Goal: Task Accomplishment & Management: Manage account settings

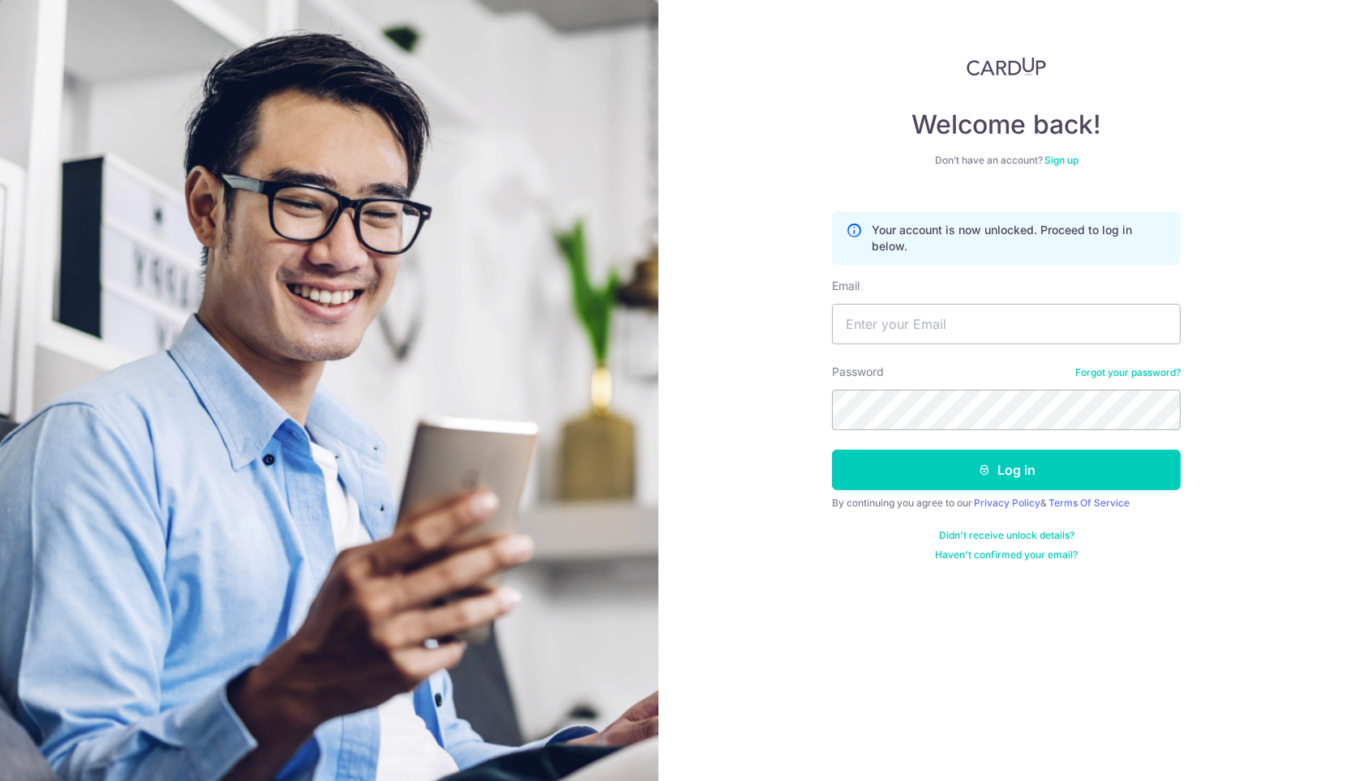
type input "admin@soulsouper.com"
click at [1114, 370] on link "Forgot your password?" at bounding box center [1127, 372] width 105 height 13
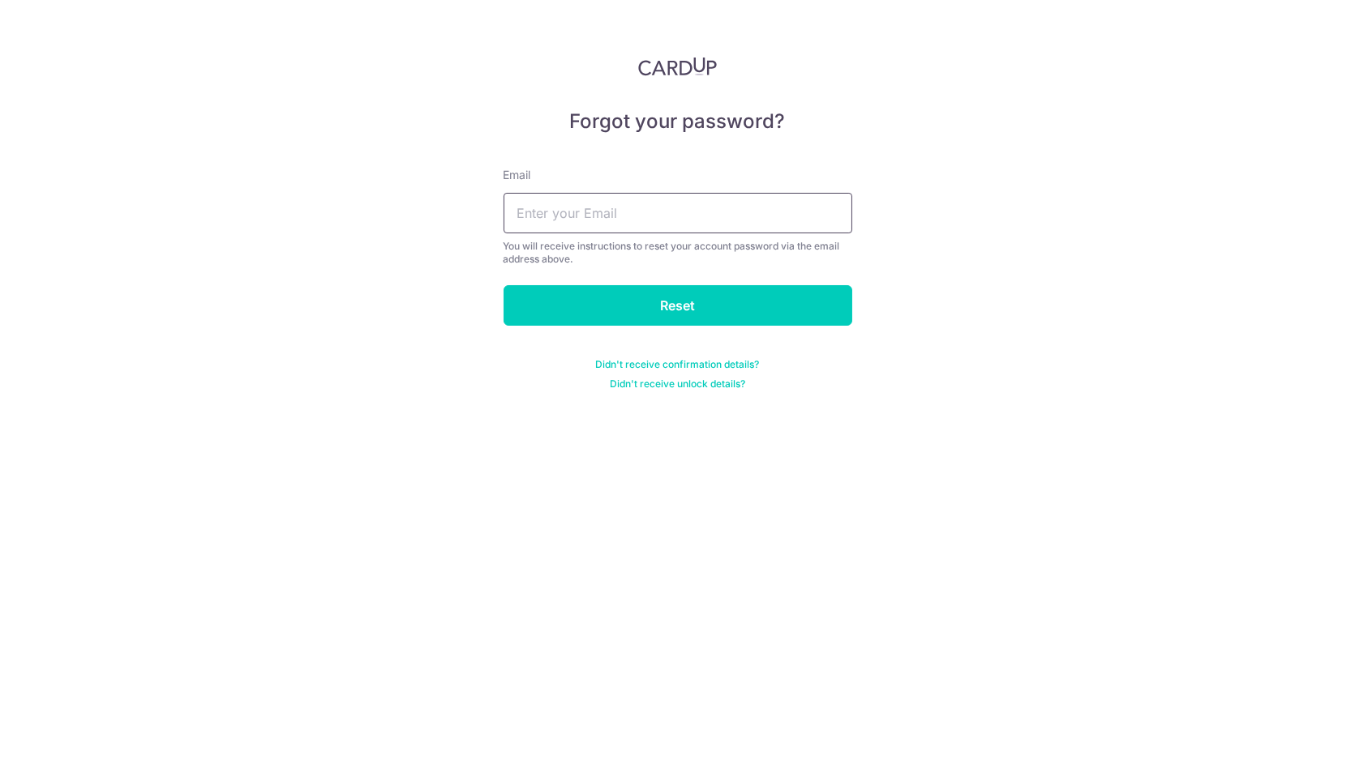
drag, startPoint x: 549, startPoint y: 239, endPoint x: 569, endPoint y: 218, distance: 29.2
click at [550, 240] on div "You will receive instructions to reset your account password via the email addr…" at bounding box center [677, 253] width 349 height 26
click at [576, 210] on input "text" at bounding box center [677, 213] width 349 height 41
type input "[EMAIL_ADDRESS][DOMAIN_NAME]"
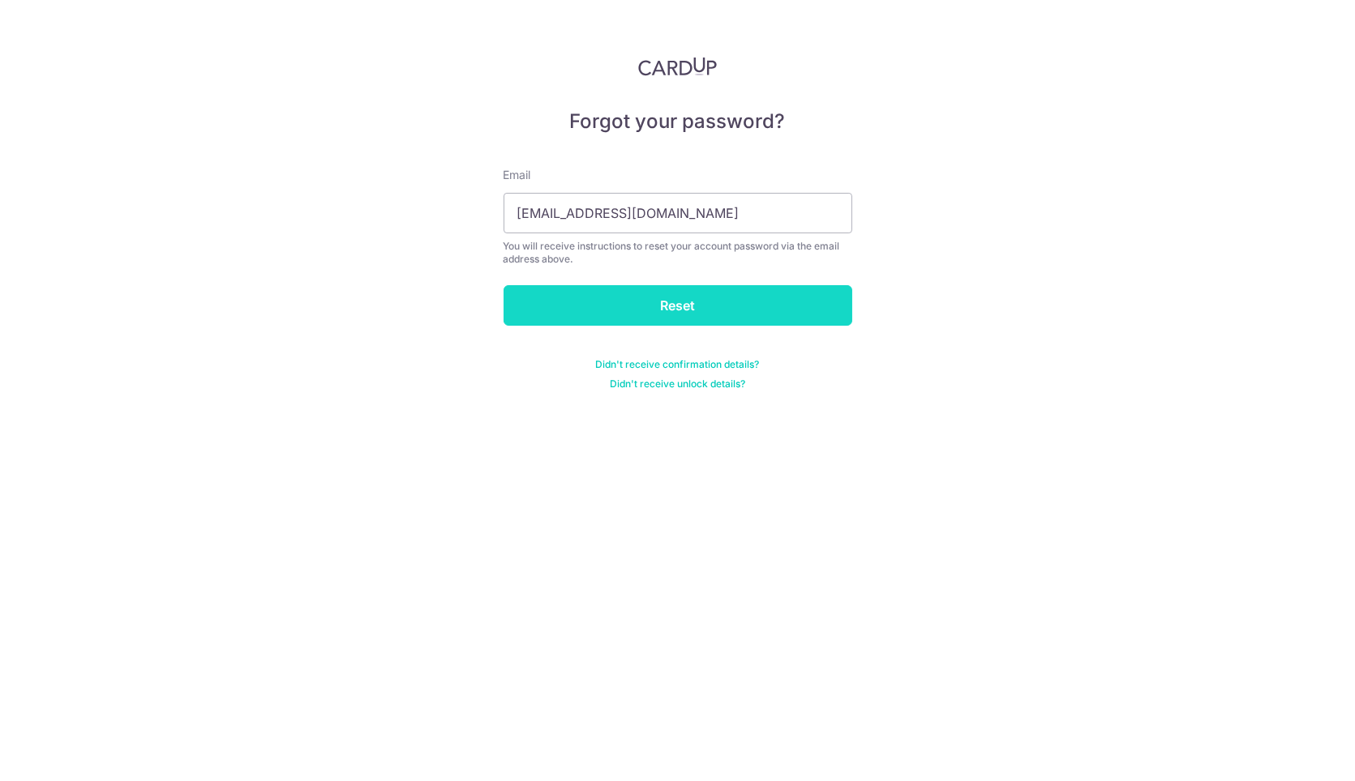
click at [678, 294] on input "Reset" at bounding box center [677, 305] width 349 height 41
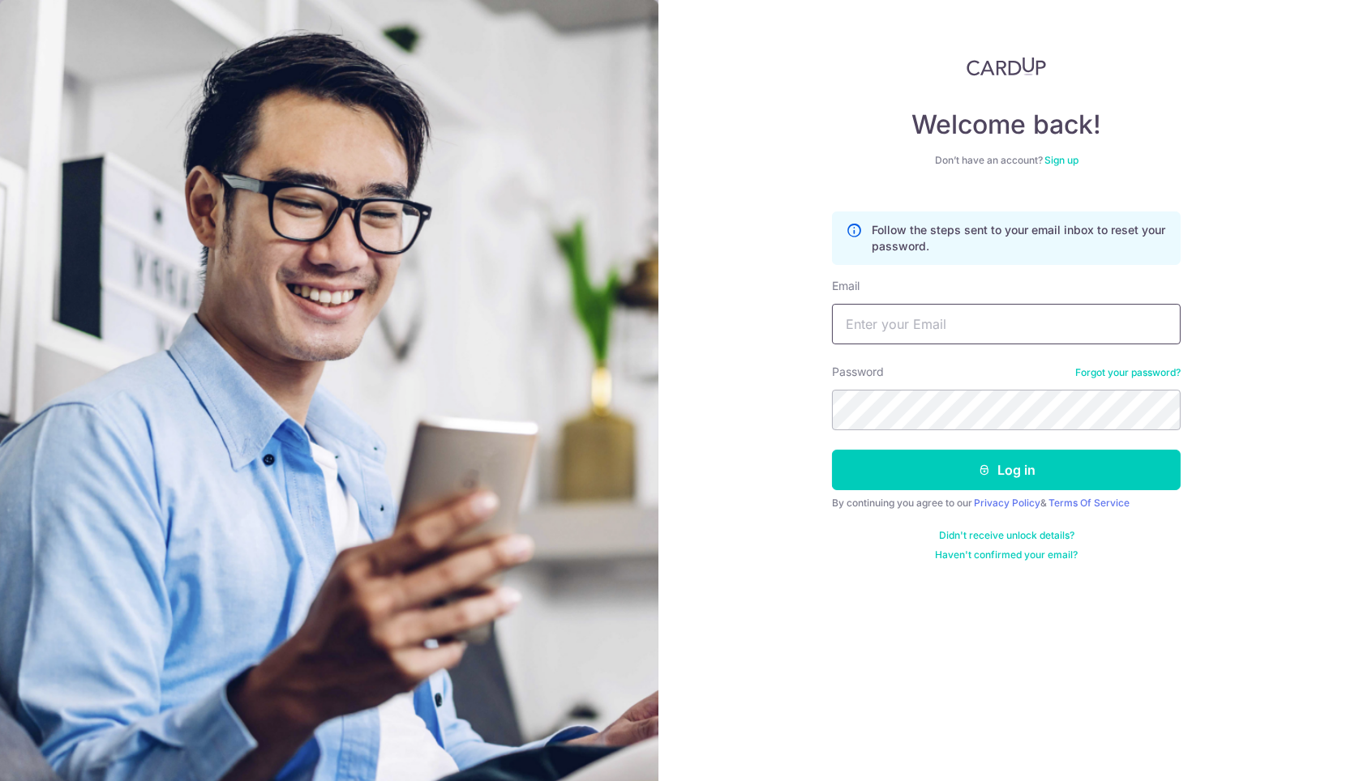
drag, startPoint x: 880, startPoint y: 323, endPoint x: 898, endPoint y: 336, distance: 23.2
click at [880, 323] on input "Email" at bounding box center [1006, 324] width 349 height 41
type input "admin@soulsouper.com"
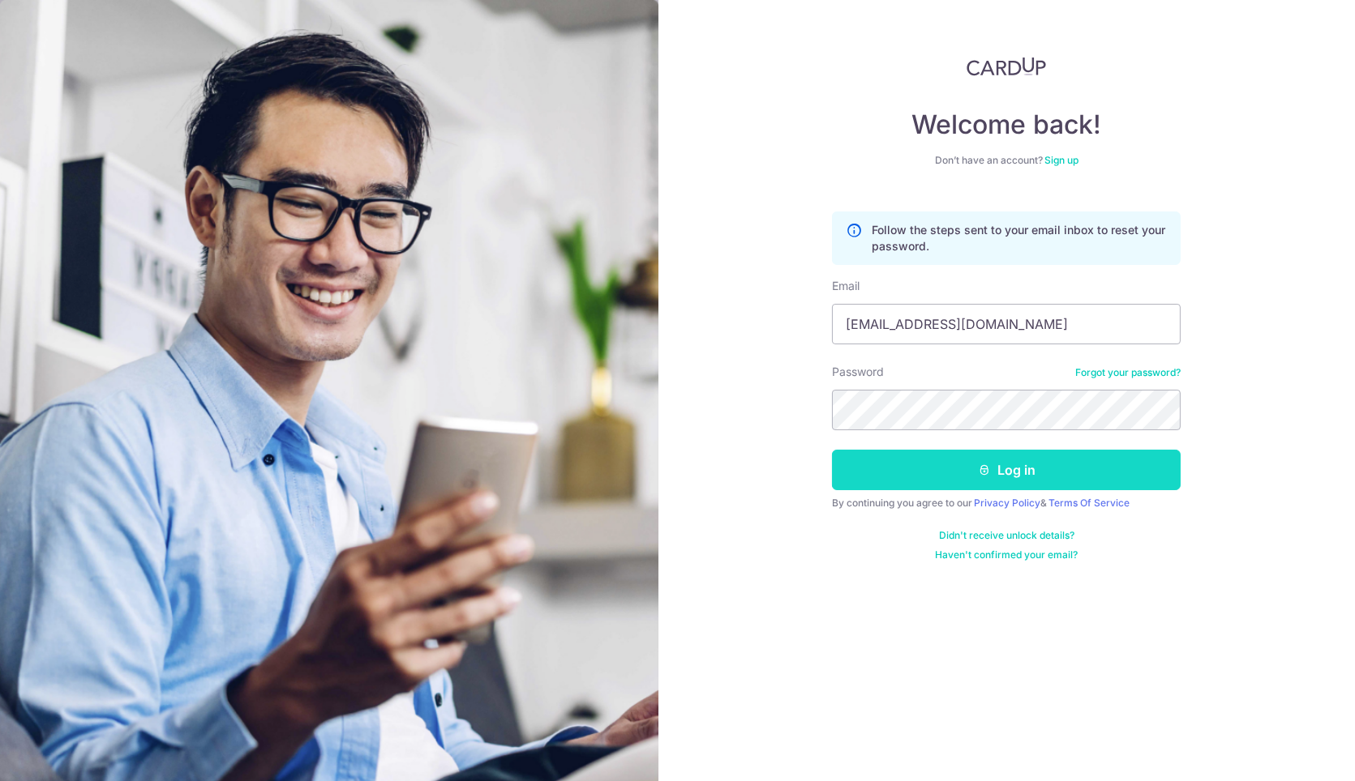
click at [1000, 453] on button "Log in" at bounding box center [1006, 470] width 349 height 41
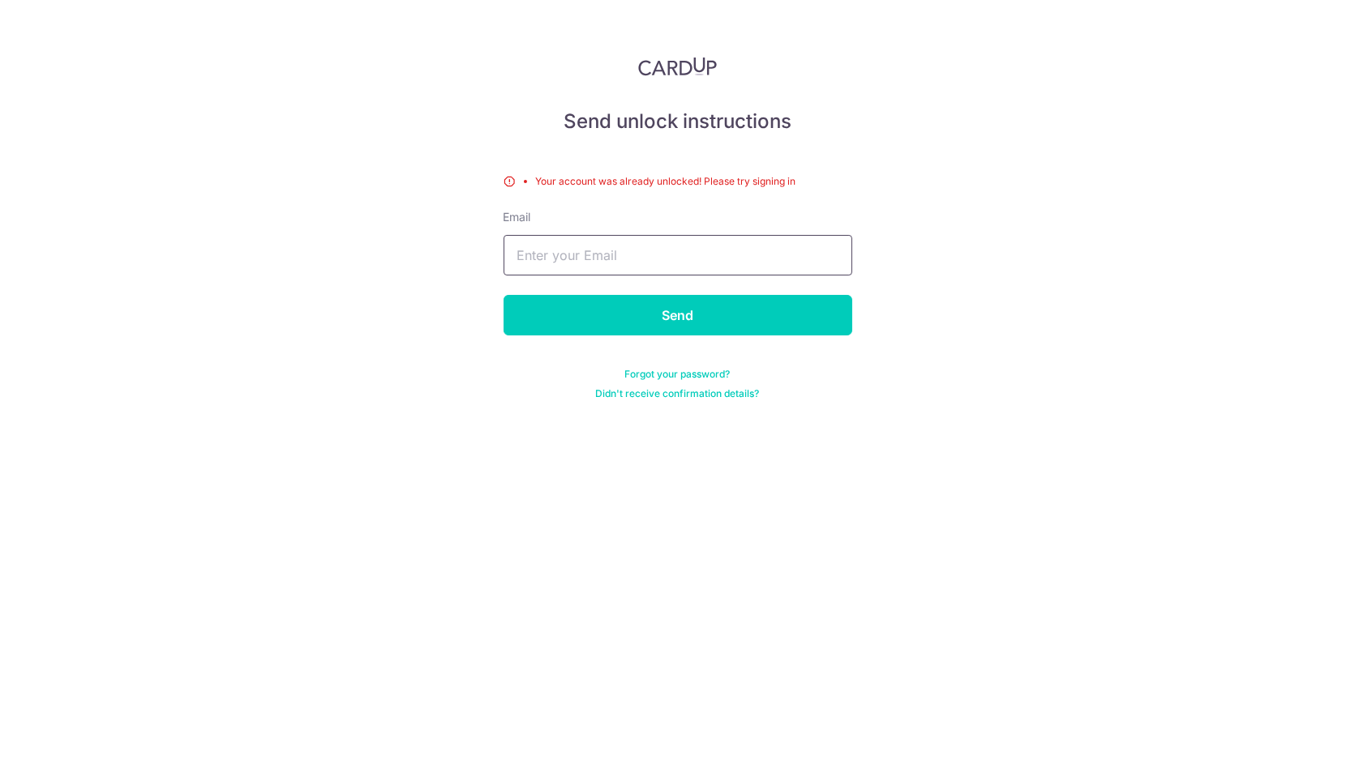
click at [528, 247] on input "text" at bounding box center [677, 255] width 349 height 41
type input "ad"
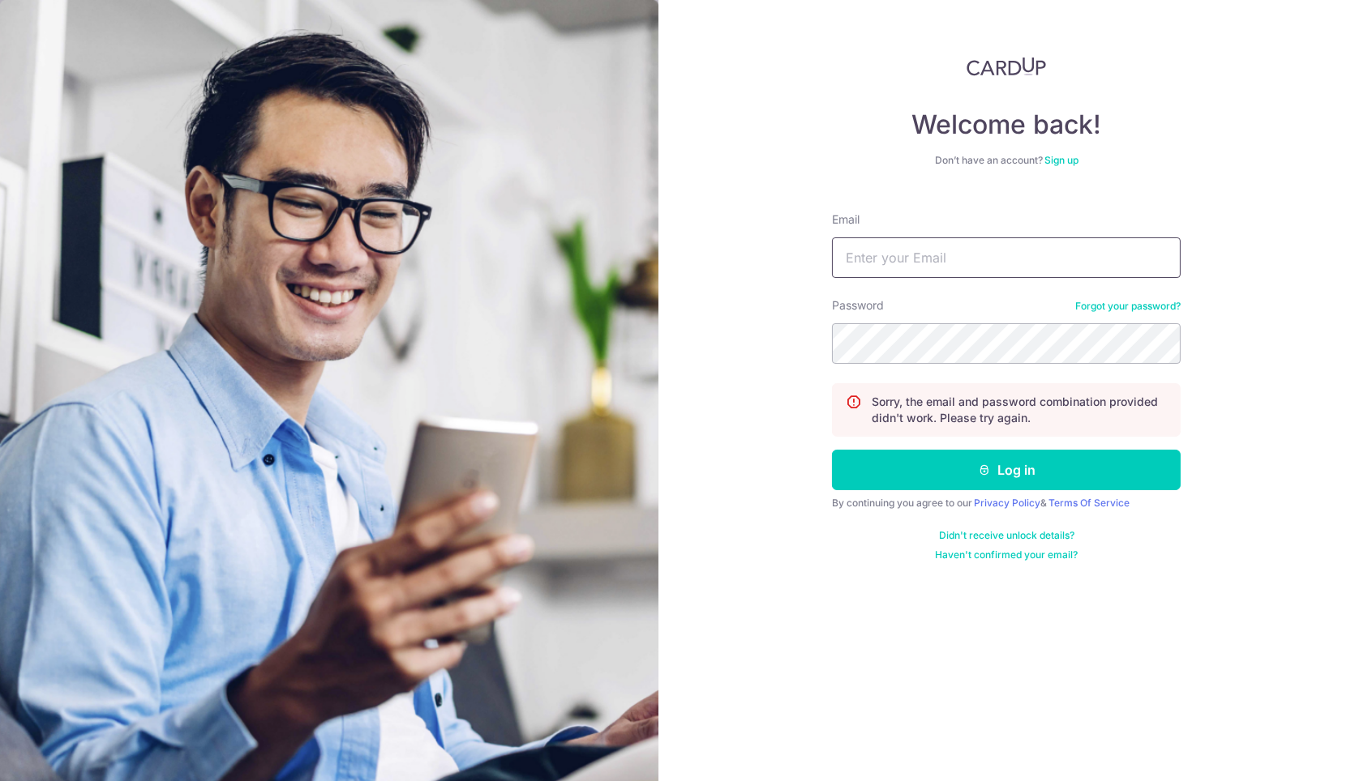
click at [875, 249] on input "Email" at bounding box center [1006, 258] width 349 height 41
type input "[EMAIL_ADDRESS][DOMAIN_NAME]"
click at [1158, 306] on link "Forgot your password?" at bounding box center [1127, 306] width 105 height 13
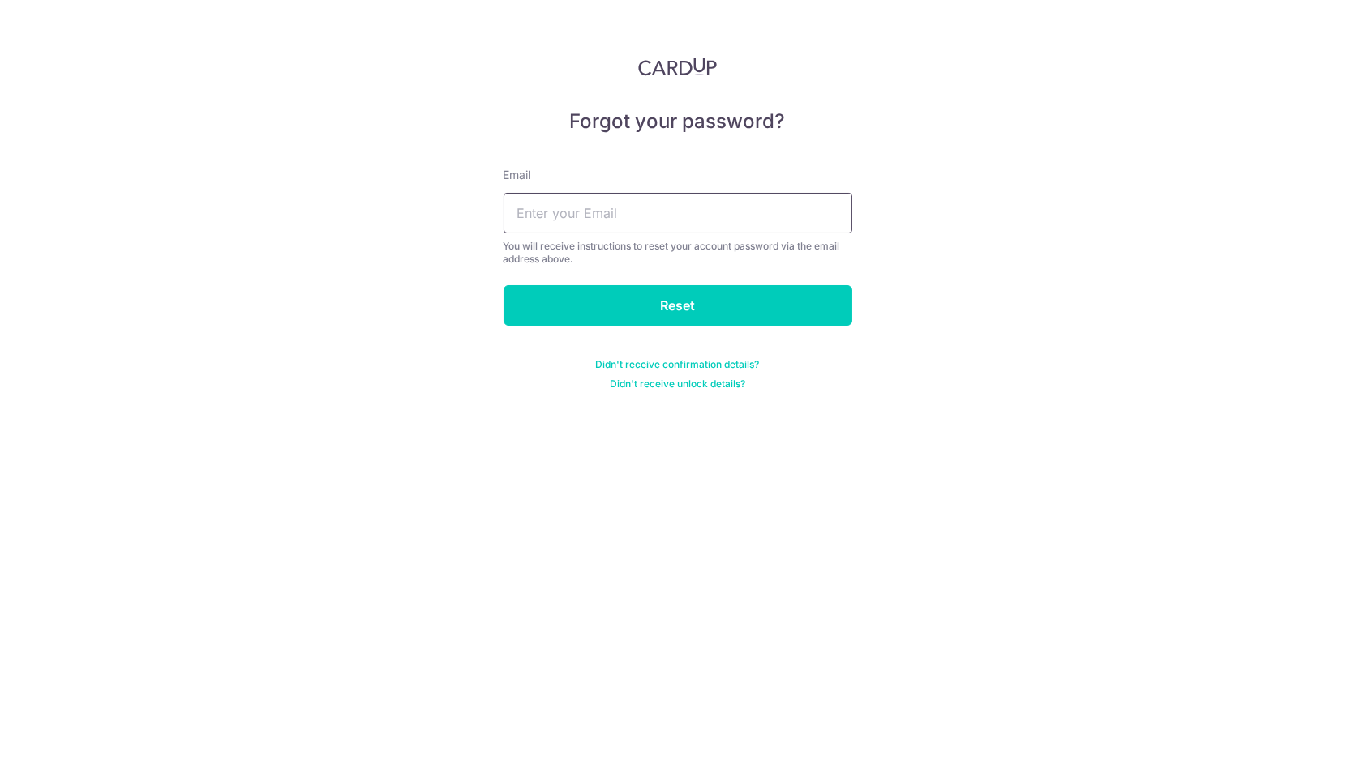
click at [663, 230] on input "text" at bounding box center [677, 213] width 349 height 41
type input "[EMAIL_ADDRESS][DOMAIN_NAME]"
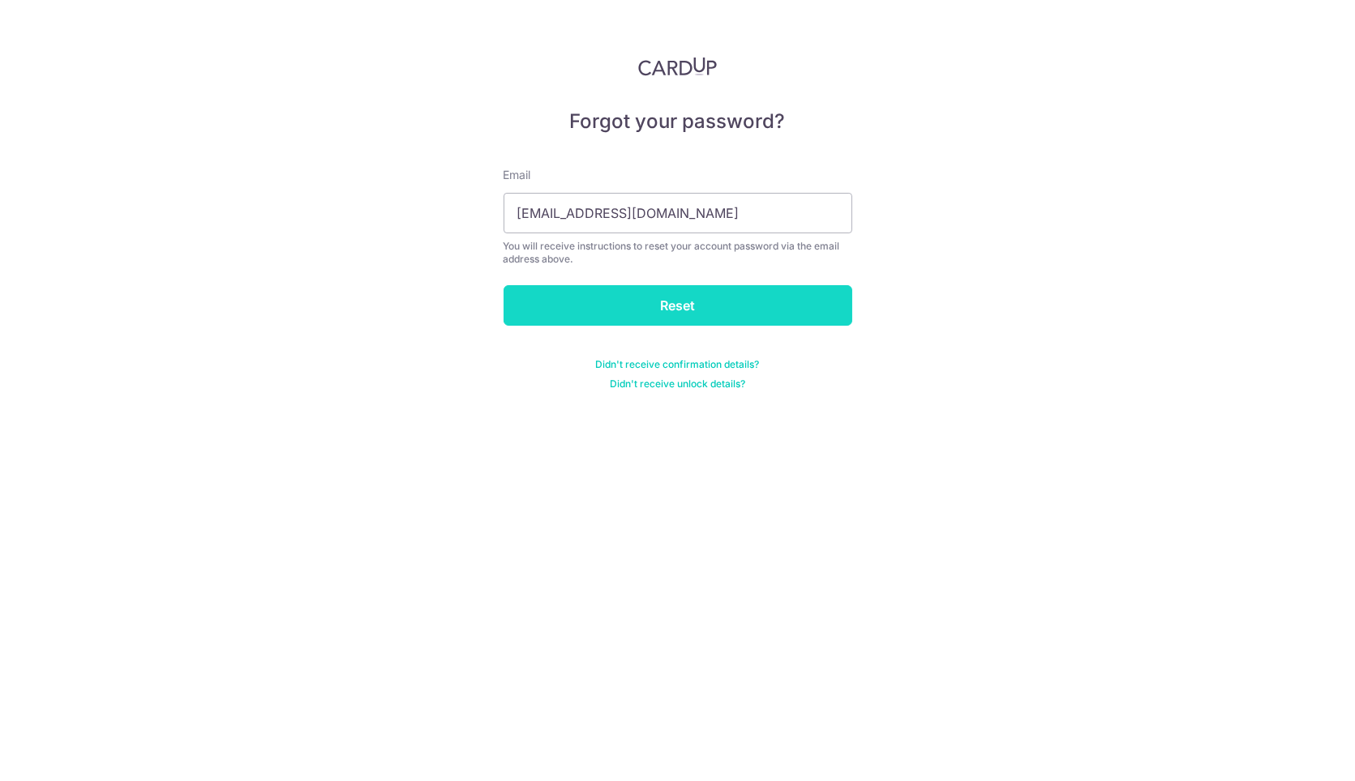
click at [653, 295] on input "Reset" at bounding box center [677, 305] width 349 height 41
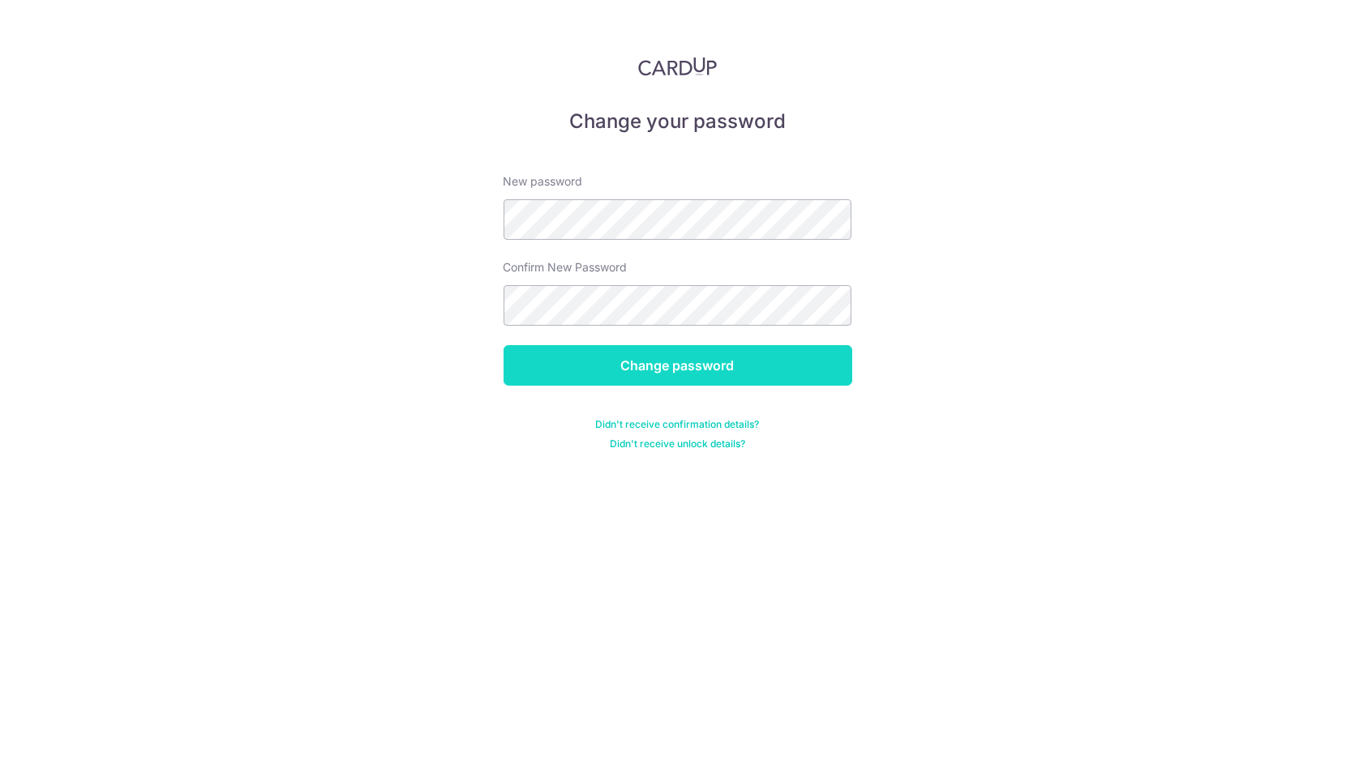
click at [682, 355] on input "Change password" at bounding box center [677, 365] width 349 height 41
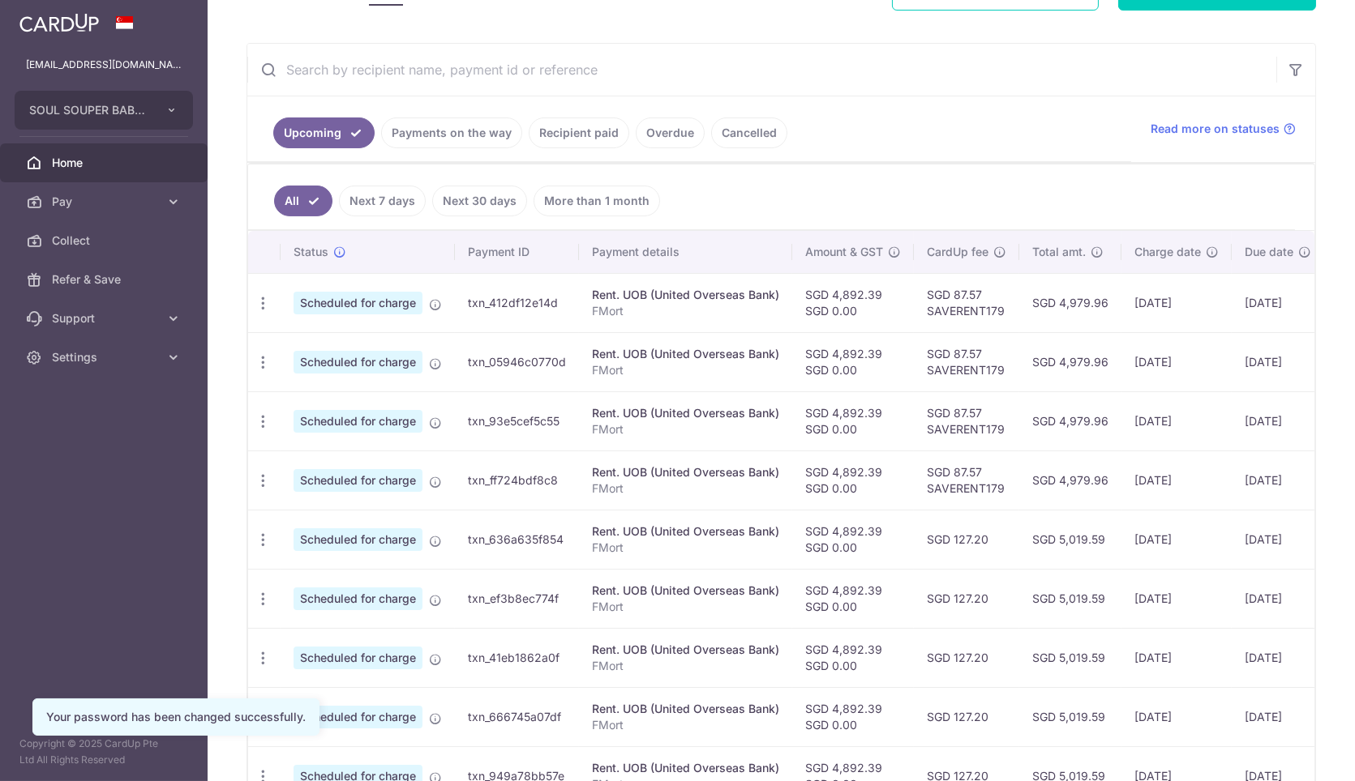
click at [452, 126] on link "Payments on the way" at bounding box center [451, 133] width 141 height 31
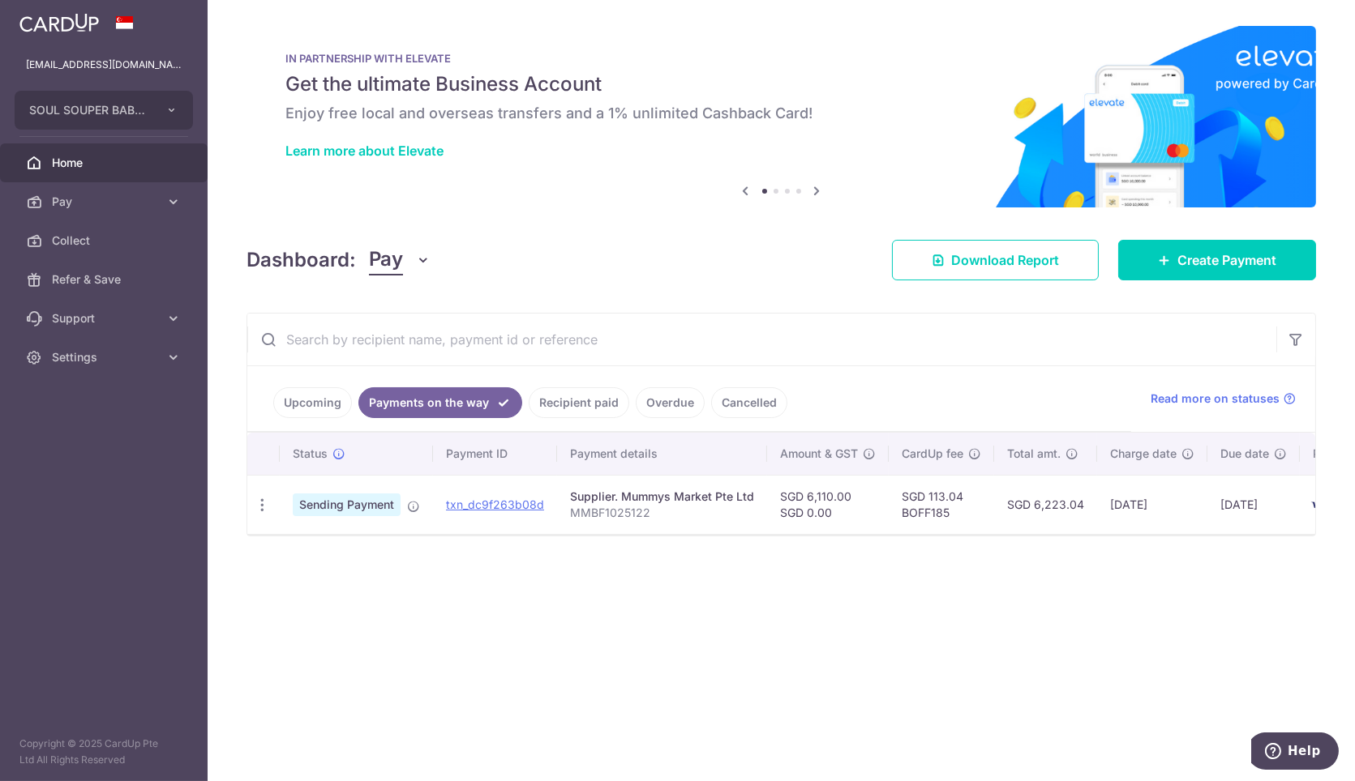
scroll to position [0, 96]
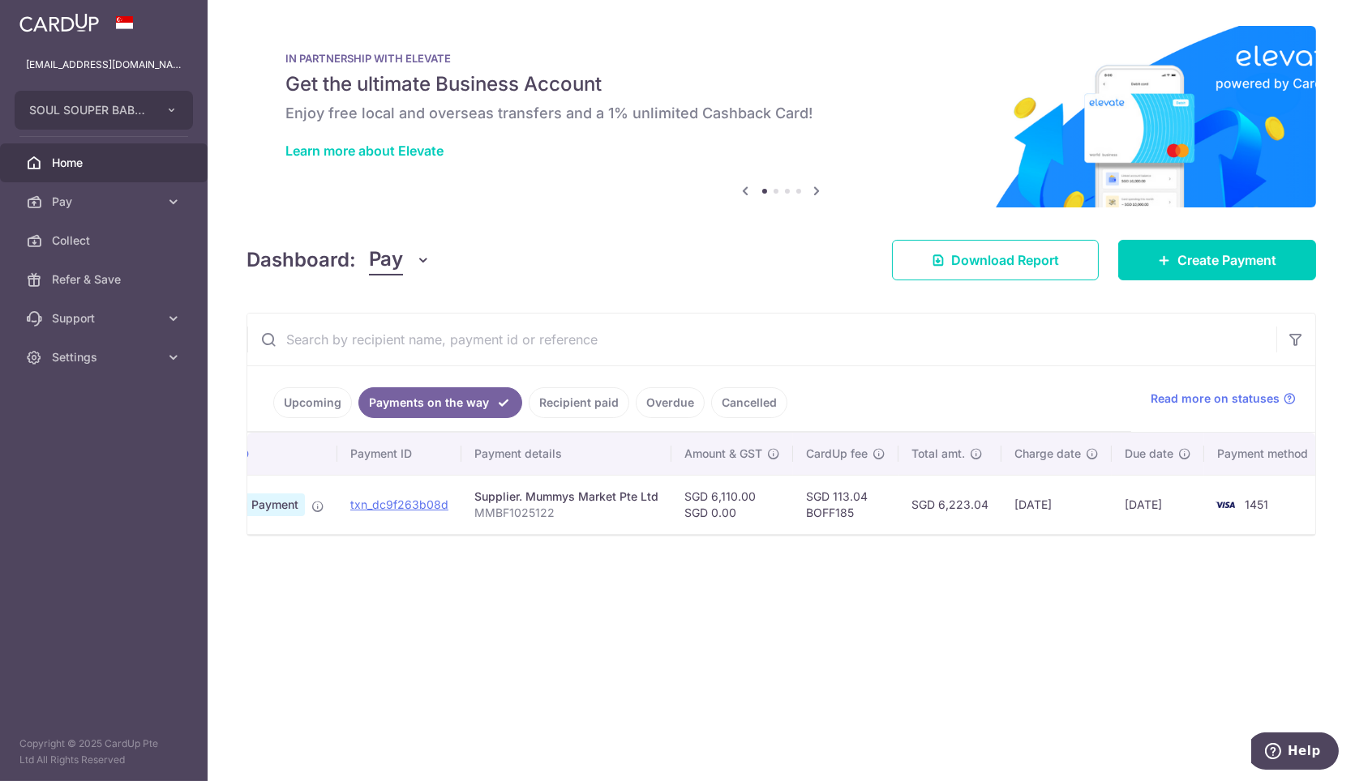
click at [590, 411] on link "Recipient paid" at bounding box center [579, 402] width 101 height 31
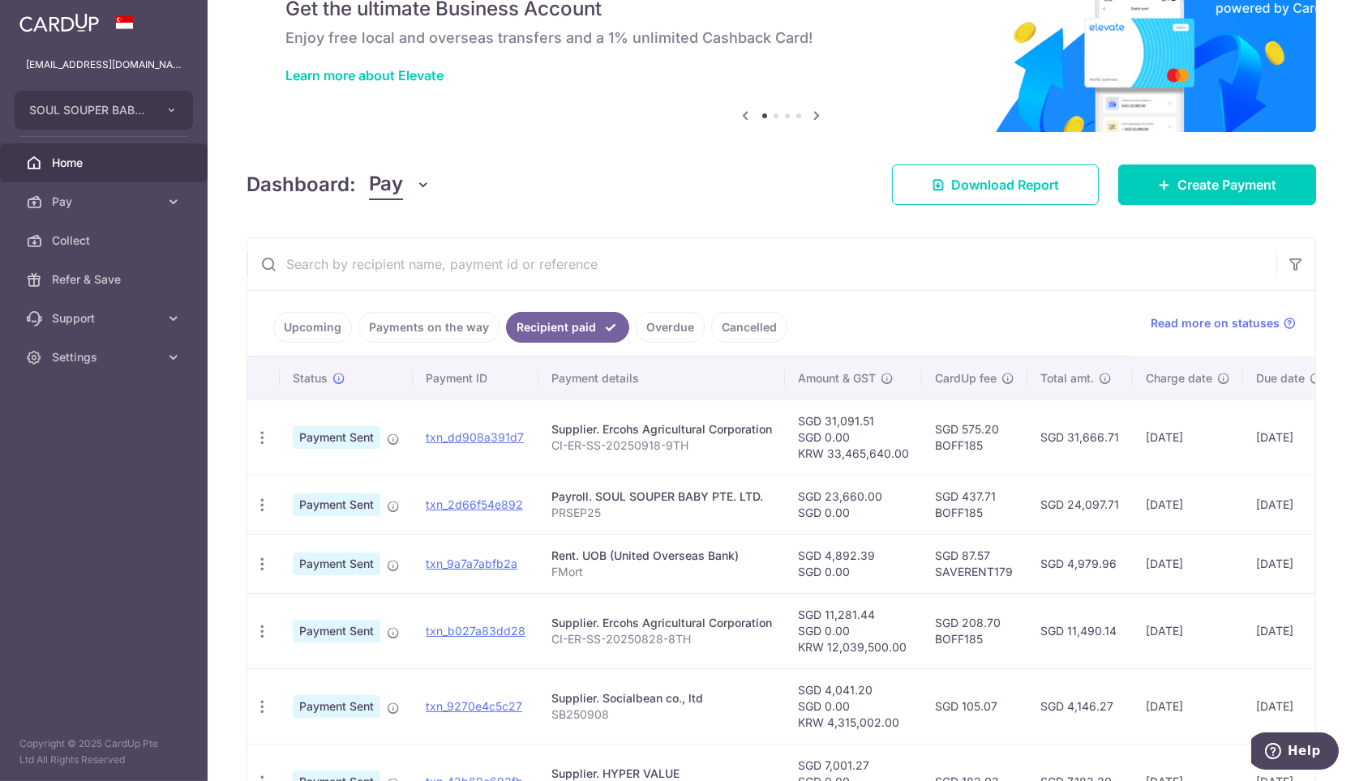
scroll to position [180, 0]
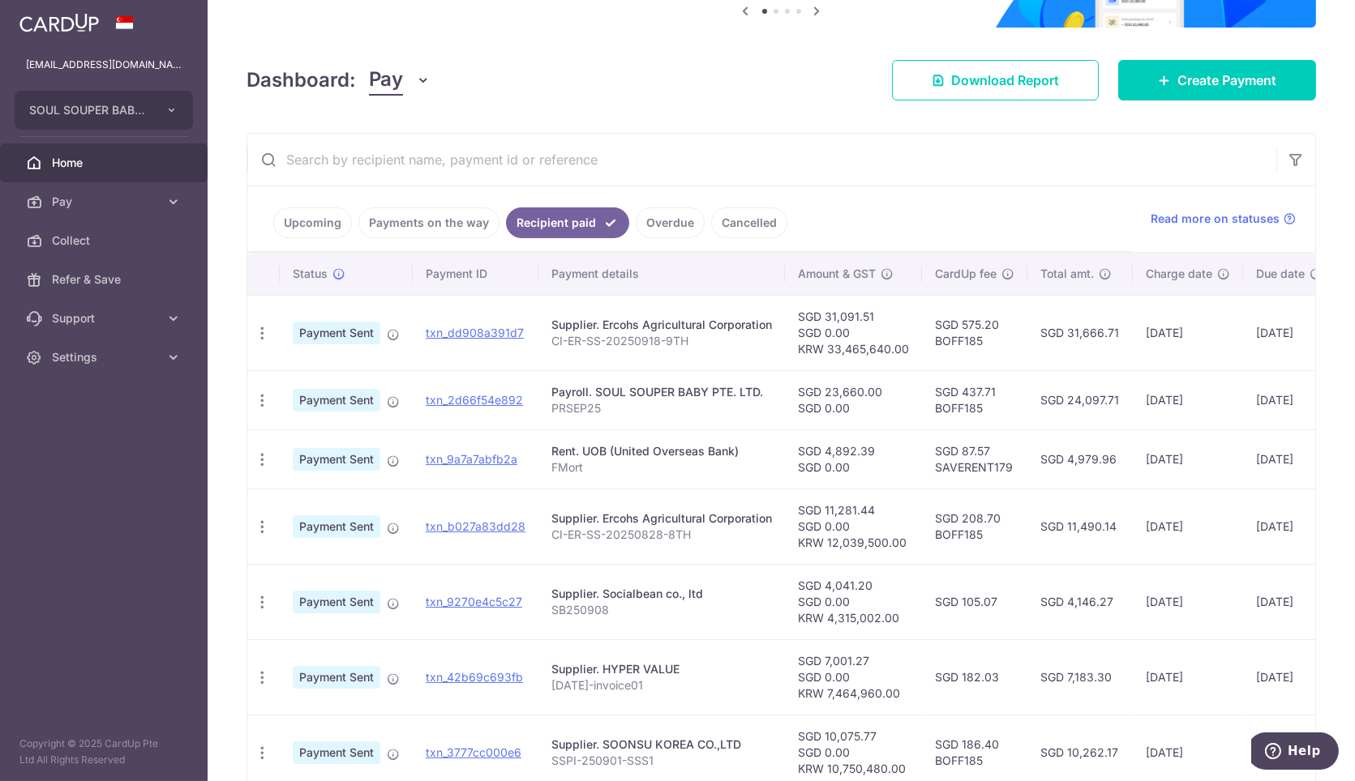
click at [672, 218] on link "Overdue" at bounding box center [670, 223] width 69 height 31
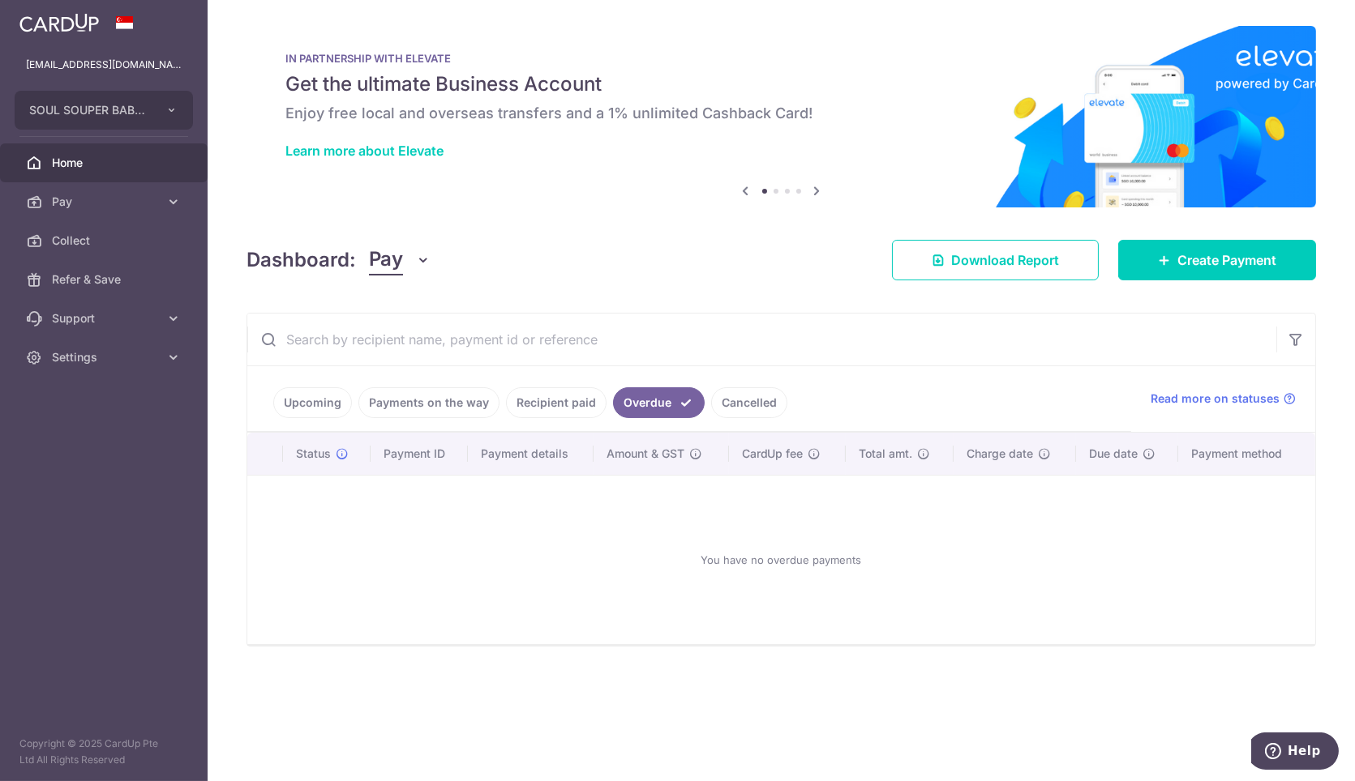
click at [546, 408] on link "Recipient paid" at bounding box center [556, 402] width 101 height 31
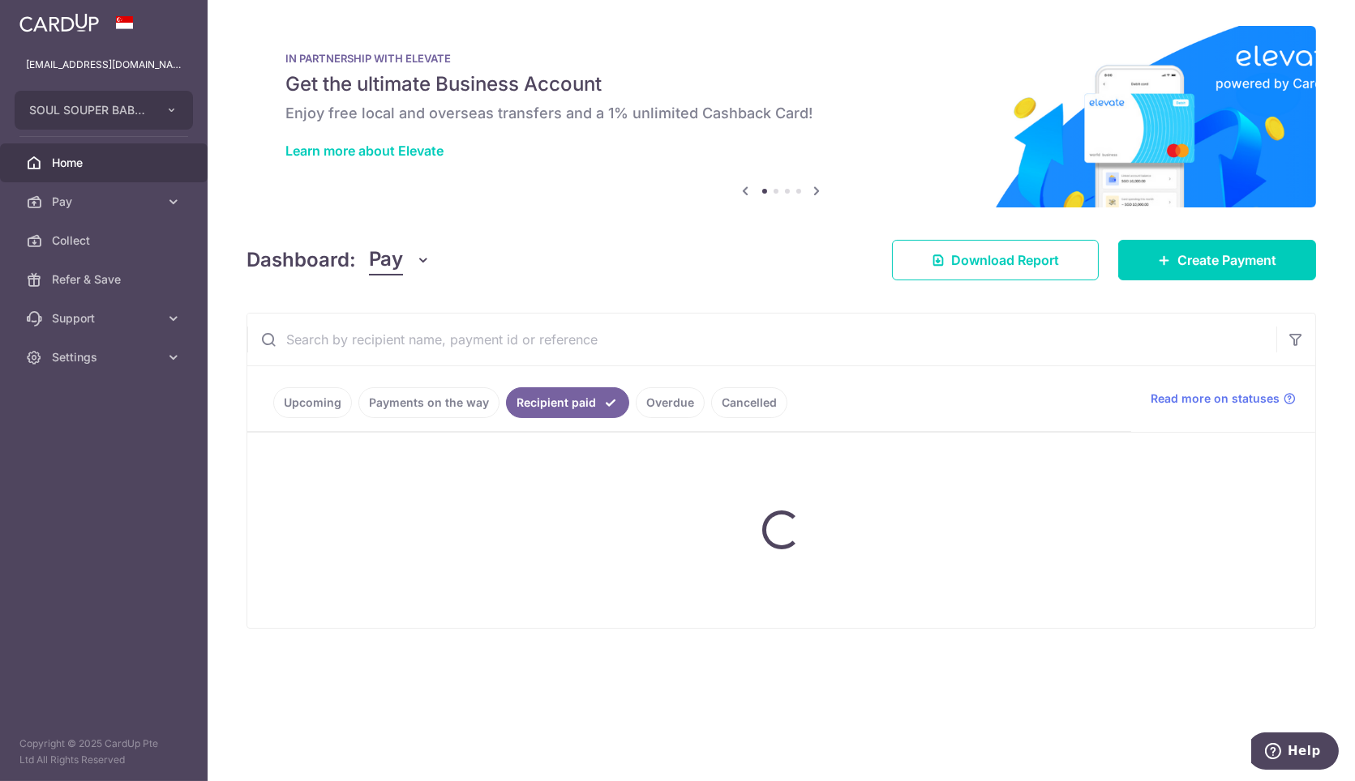
click at [419, 403] on ul "Upcoming Payments on the way Recipient paid Overdue Cancelled" at bounding box center [689, 399] width 884 height 66
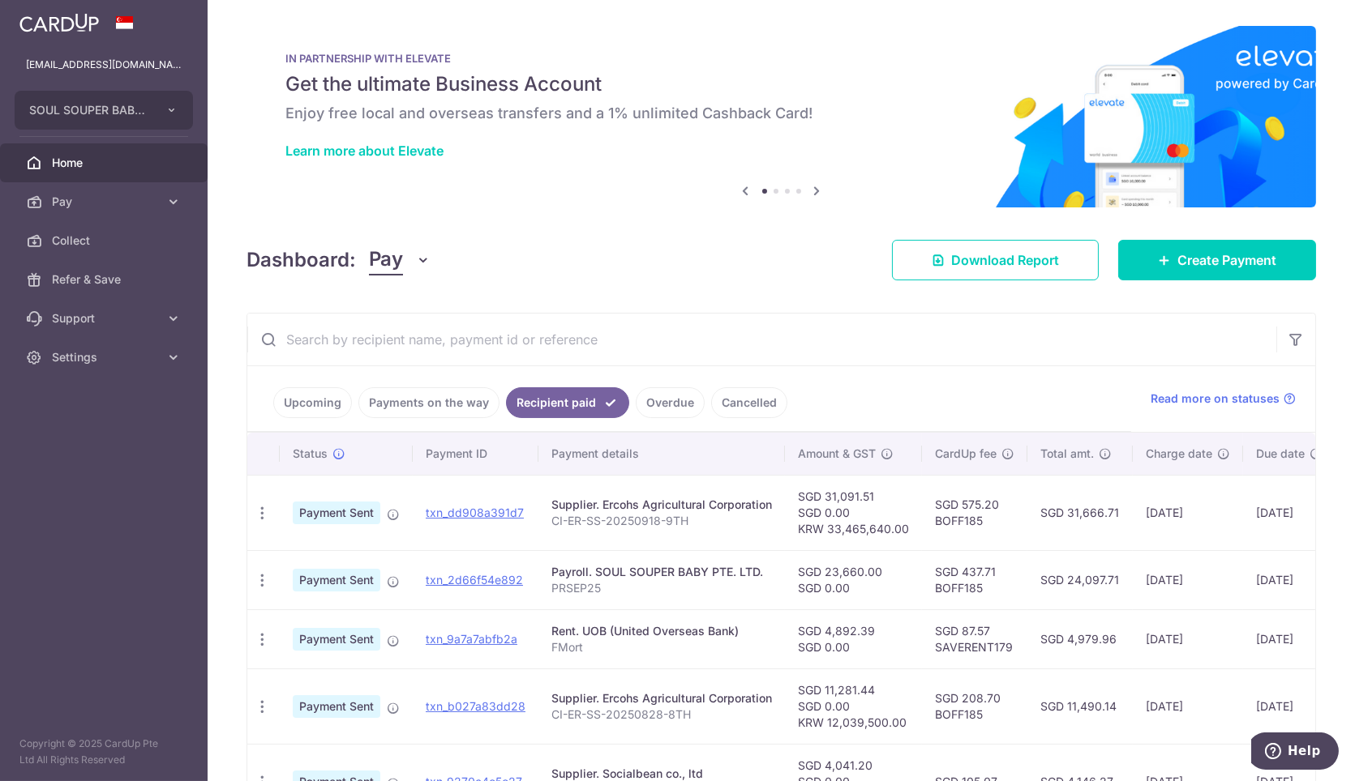
click at [419, 403] on link "Payments on the way" at bounding box center [428, 402] width 141 height 31
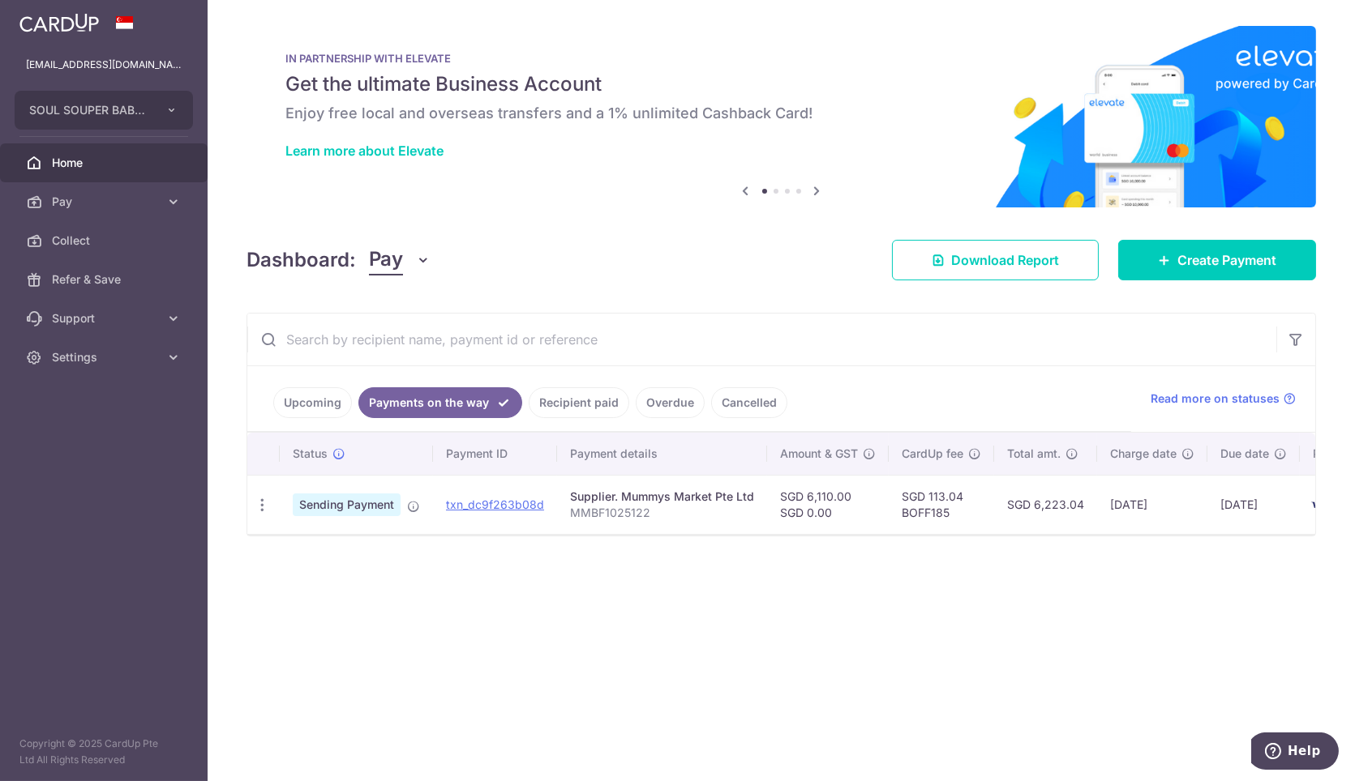
click at [743, 587] on div "× Pause Schedule Pause all future payments in this series Pause just this one p…" at bounding box center [781, 390] width 1147 height 781
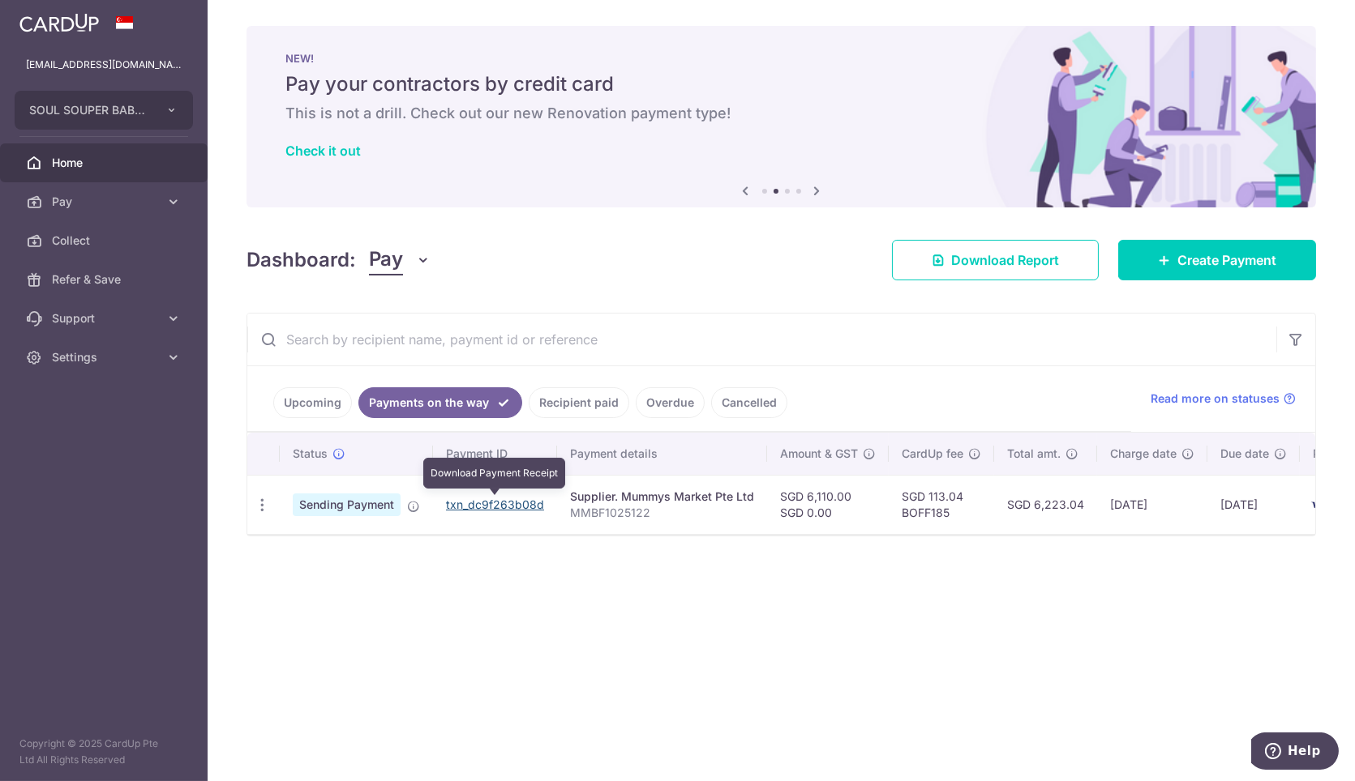
drag, startPoint x: 492, startPoint y: 507, endPoint x: 773, endPoint y: 92, distance: 502.1
click at [492, 507] on link "txn_dc9f263b08d" at bounding box center [495, 505] width 98 height 14
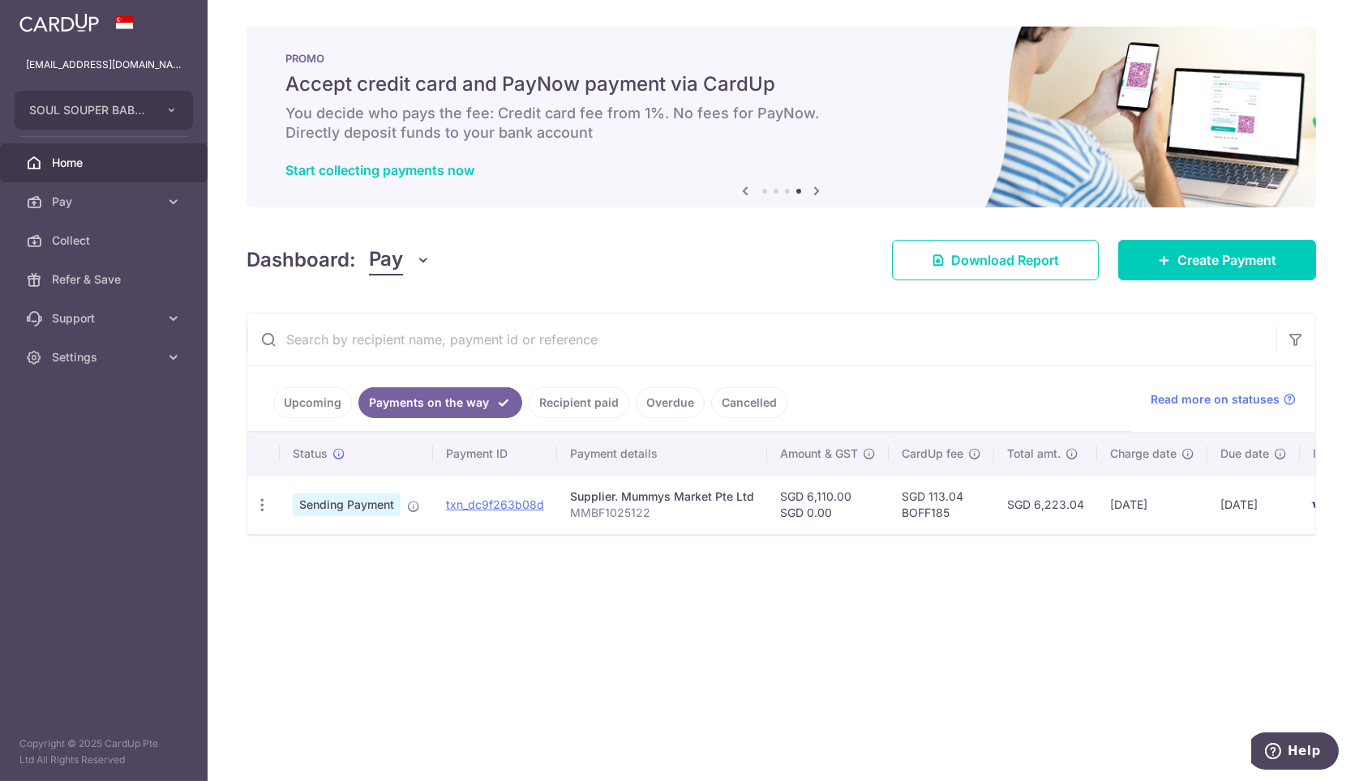
click at [600, 587] on div "× Pause Schedule Pause all future payments in this series Pause just this one p…" at bounding box center [781, 390] width 1147 height 781
drag, startPoint x: 893, startPoint y: 376, endPoint x: 853, endPoint y: 409, distance: 51.9
click at [893, 376] on ul "Upcoming Payments on the way Recipient paid Overdue Cancelled" at bounding box center [689, 399] width 884 height 66
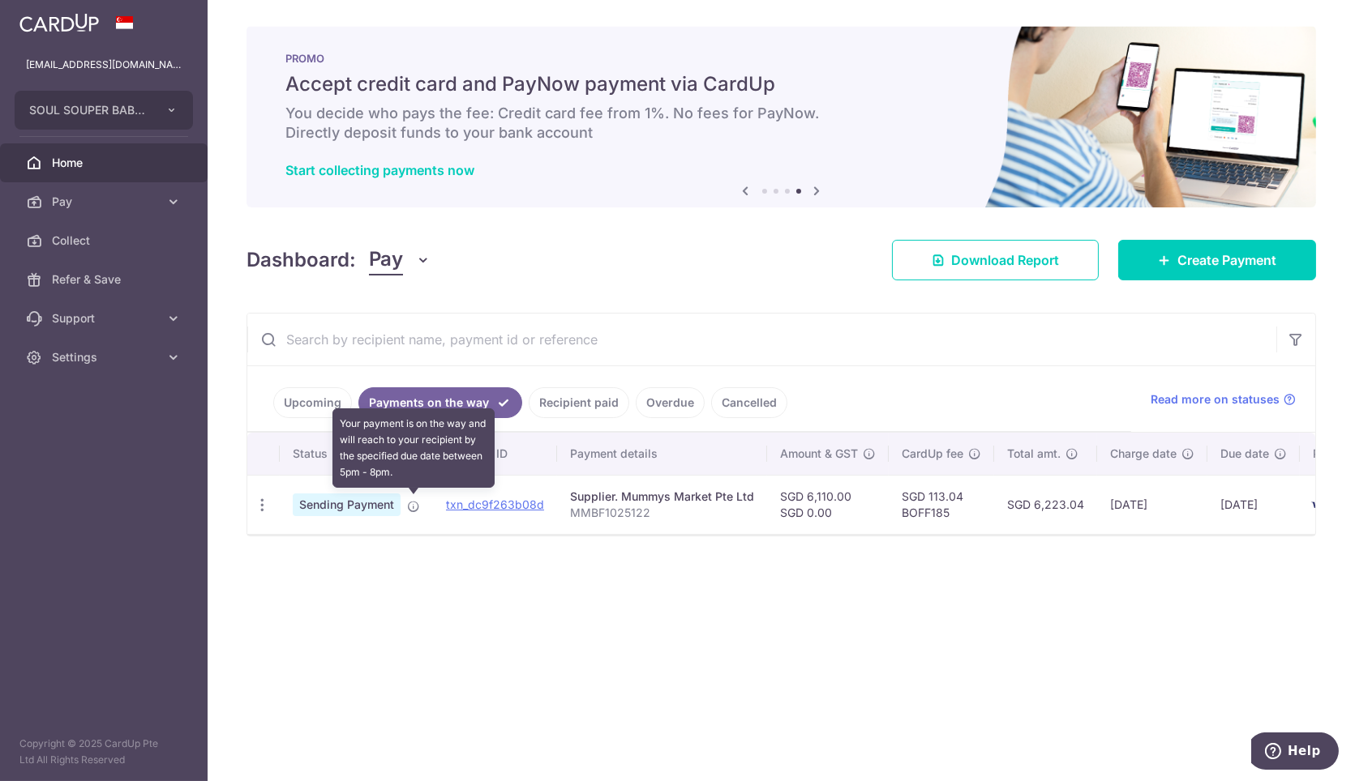
click at [412, 504] on icon at bounding box center [413, 506] width 13 height 13
click at [410, 506] on icon at bounding box center [413, 506] width 13 height 13
click at [417, 507] on icon at bounding box center [413, 506] width 13 height 13
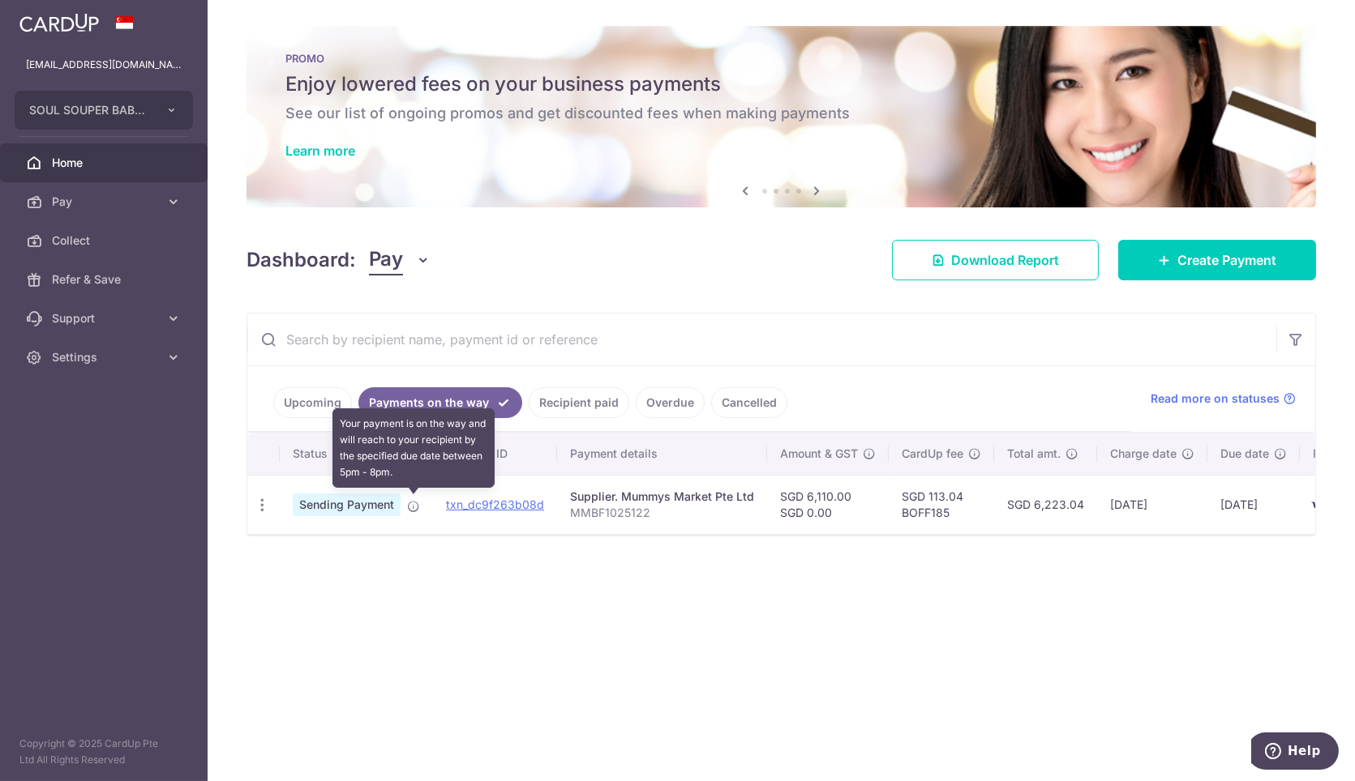
click at [416, 503] on icon at bounding box center [413, 506] width 13 height 13
click at [417, 502] on icon at bounding box center [413, 506] width 13 height 13
